Goal: Book appointment/travel/reservation

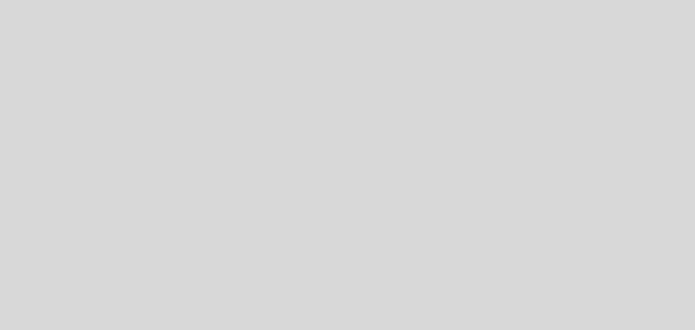
select select "es"
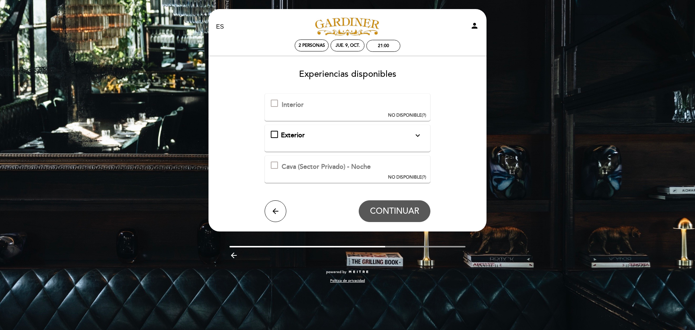
click at [273, 106] on div at bounding box center [274, 103] width 7 height 7
click at [271, 131] on div "Exterior\a\9\9\9\9\9\9\a\9\9\9\9\9\9\a\9\9\9\9\9\9\9expand_more\a\9\9\9\9\9\9\a…" at bounding box center [274, 134] width 7 height 7
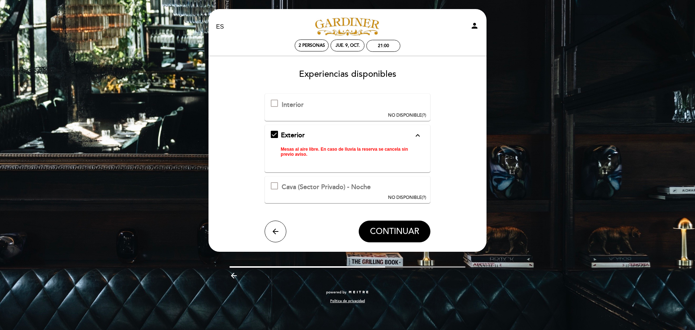
click at [271, 131] on div "Exterior\a\9\9\9\9\9\9\a\9\9\9\9\9\9\a\9\9\9\9\9\9\9expand_more\a\9\9\9\9\9\9\a…" at bounding box center [274, 134] width 7 height 7
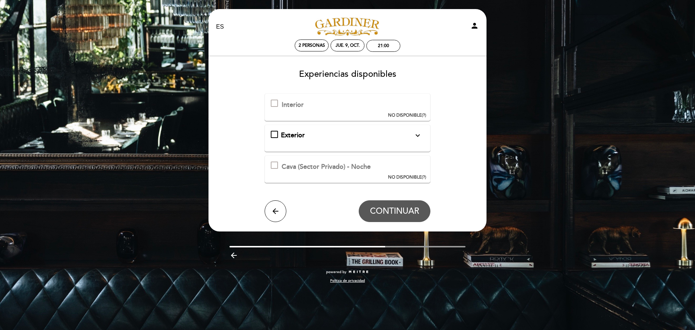
click at [416, 134] on icon "expand_more" at bounding box center [417, 135] width 9 height 9
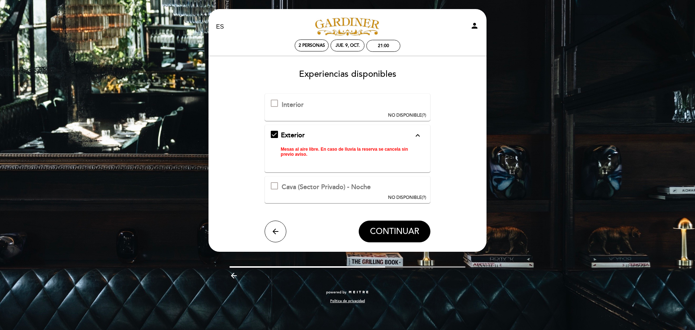
click at [416, 134] on icon "expand_less" at bounding box center [417, 135] width 9 height 9
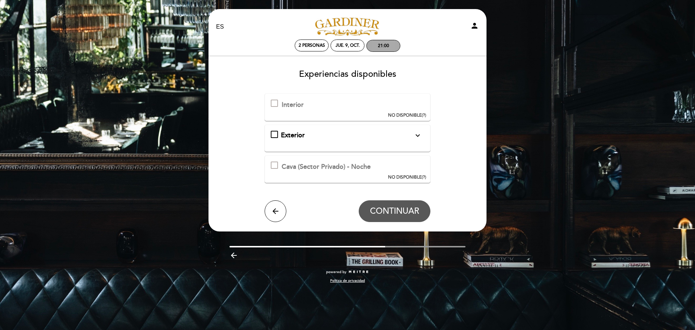
click at [386, 47] on div "21:00" at bounding box center [383, 45] width 11 height 5
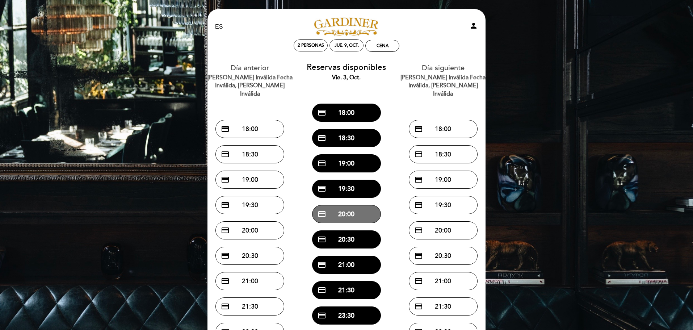
click at [347, 212] on button "credit_card 20:00" at bounding box center [346, 214] width 69 height 18
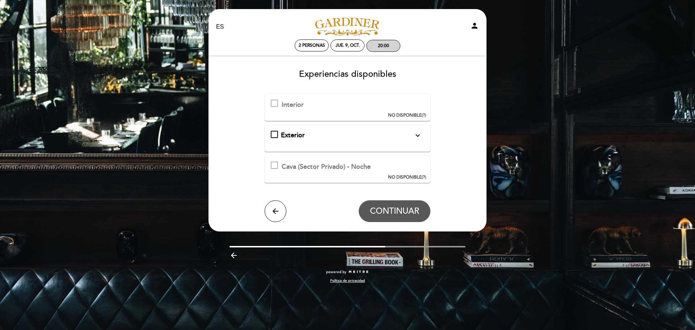
click at [381, 48] on div "20:00" at bounding box center [383, 45] width 11 height 5
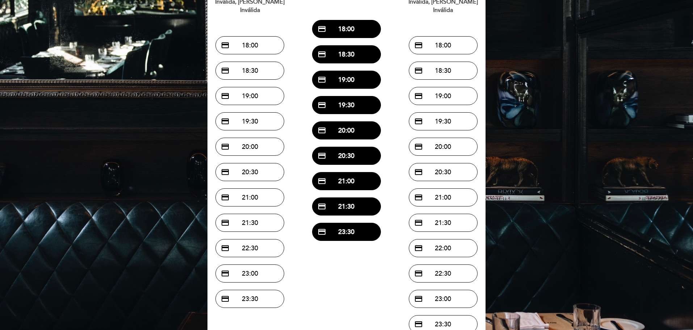
scroll to position [109, 0]
